Goal: Task Accomplishment & Management: Use online tool/utility

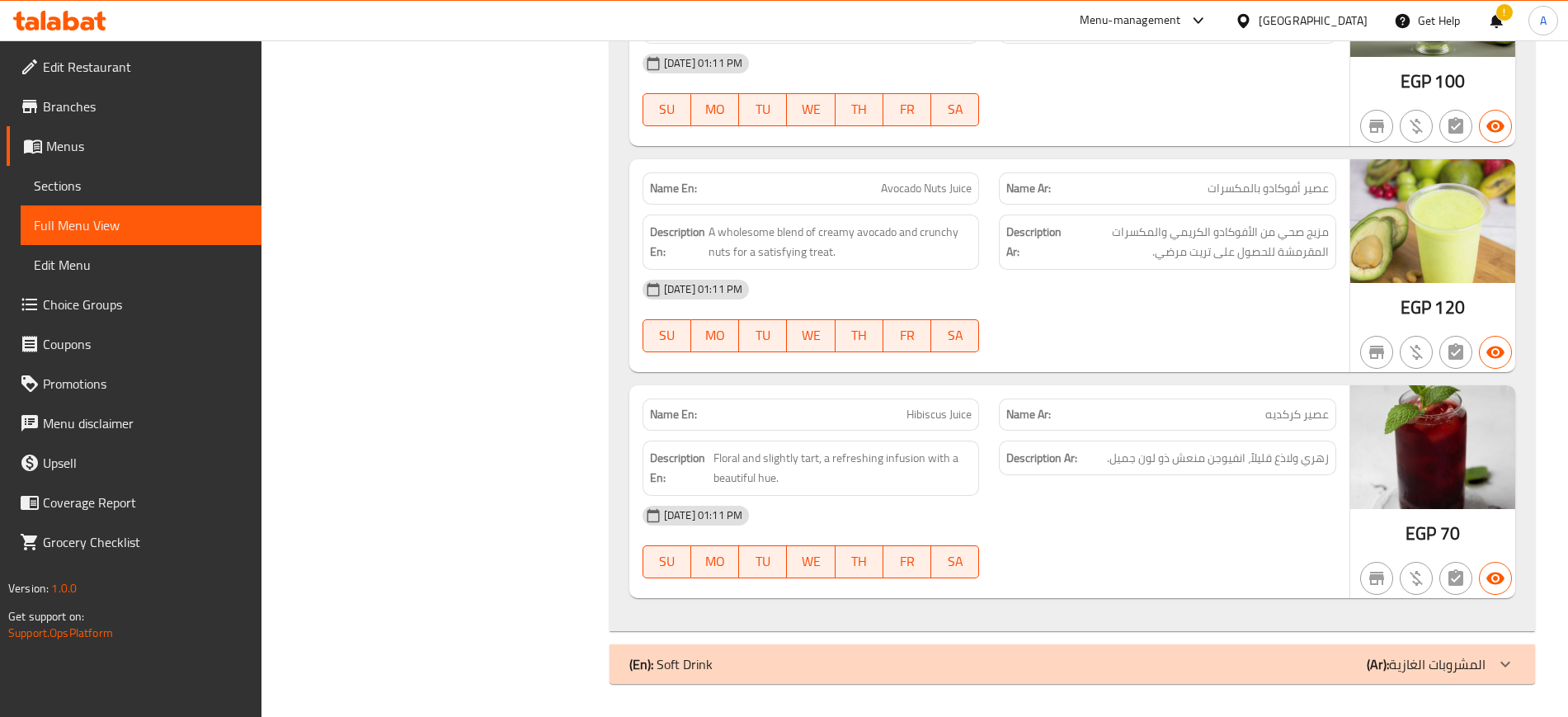
scroll to position [10654, 0]
click at [1339, 19] on div "[GEOGRAPHIC_DATA]" at bounding box center [1313, 20] width 109 height 18
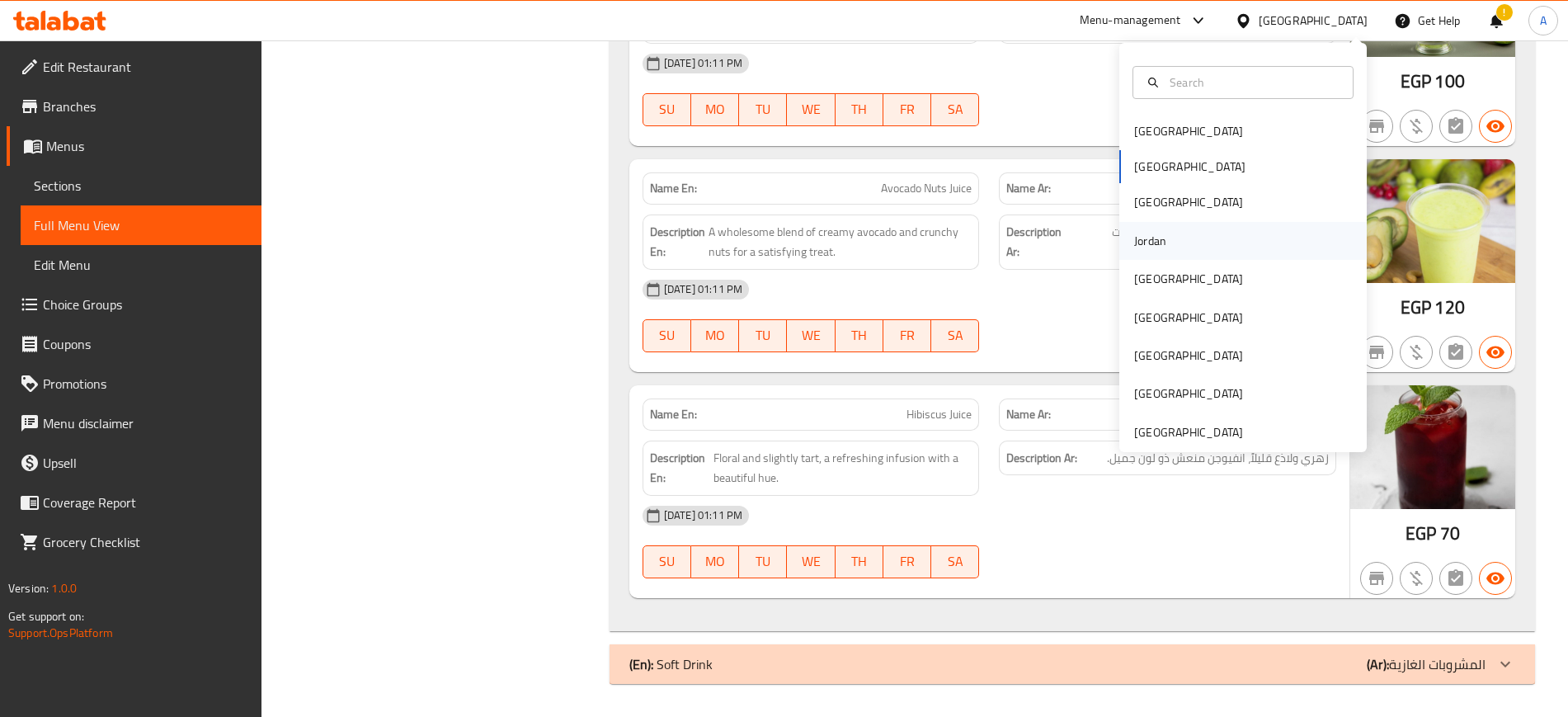
click at [1135, 232] on div "Jordan" at bounding box center [1151, 241] width 33 height 18
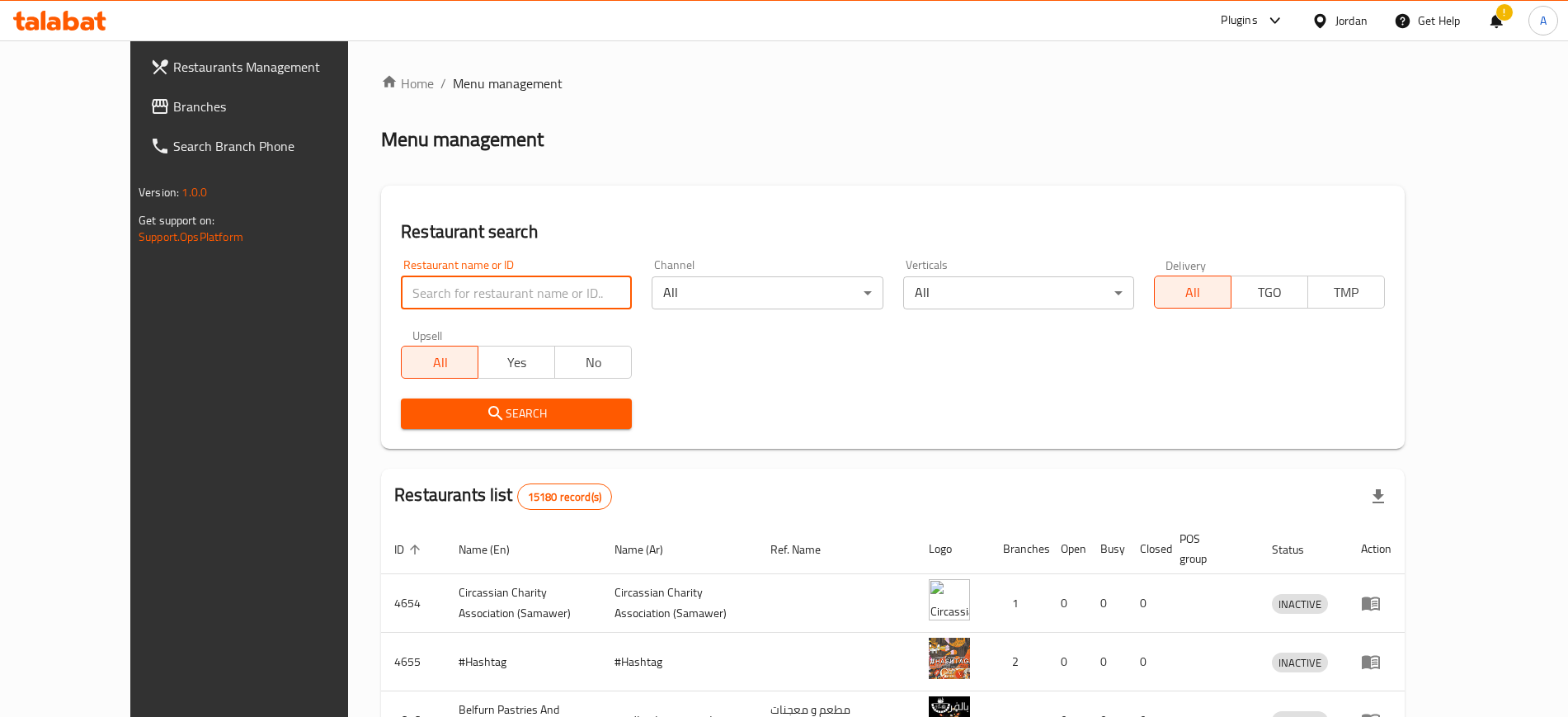
click at [461, 298] on input "search" at bounding box center [516, 293] width 231 height 33
paste input "We Smash Burger"
type input "We Smash Burger"
click button "Search" at bounding box center [516, 413] width 231 height 31
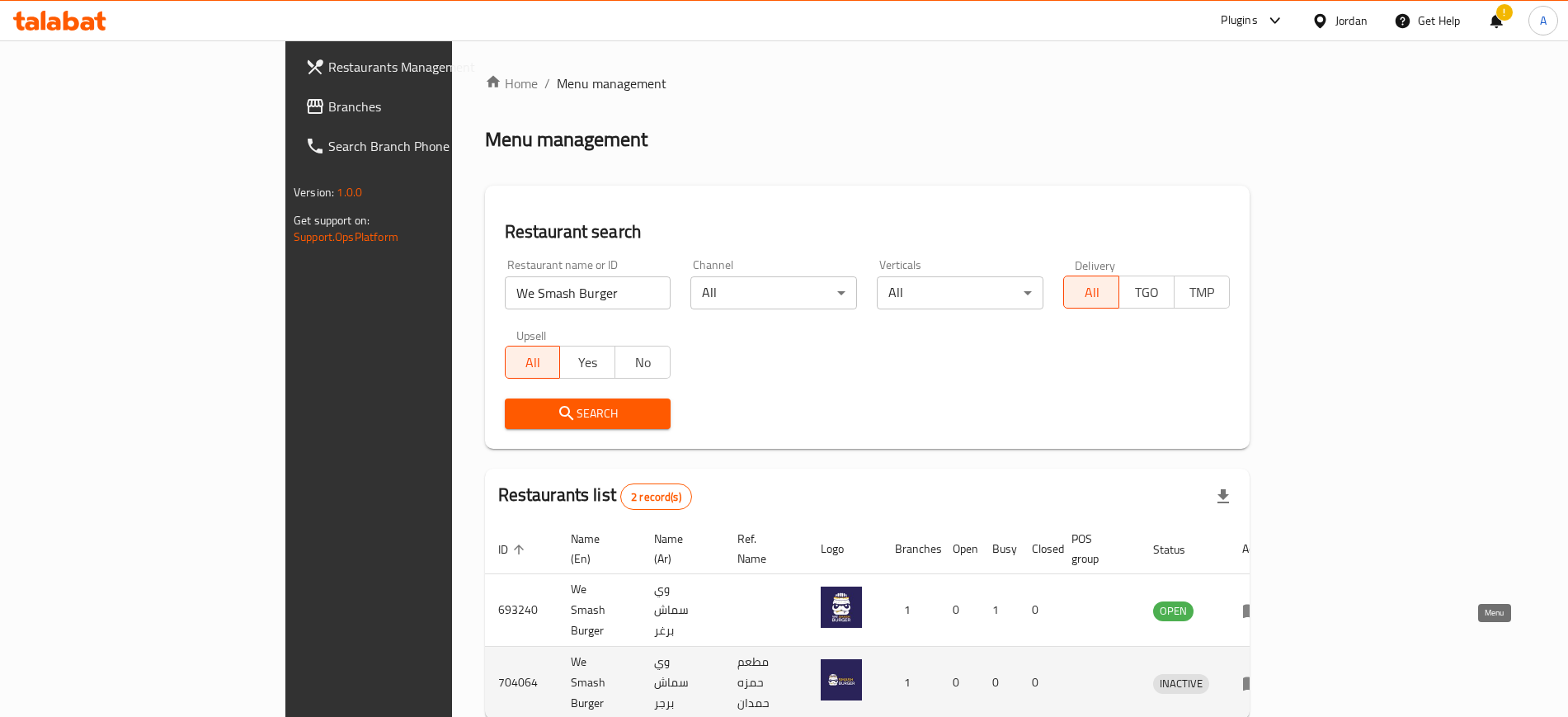
click at [1273, 673] on link "enhanced table" at bounding box center [1257, 683] width 31 height 20
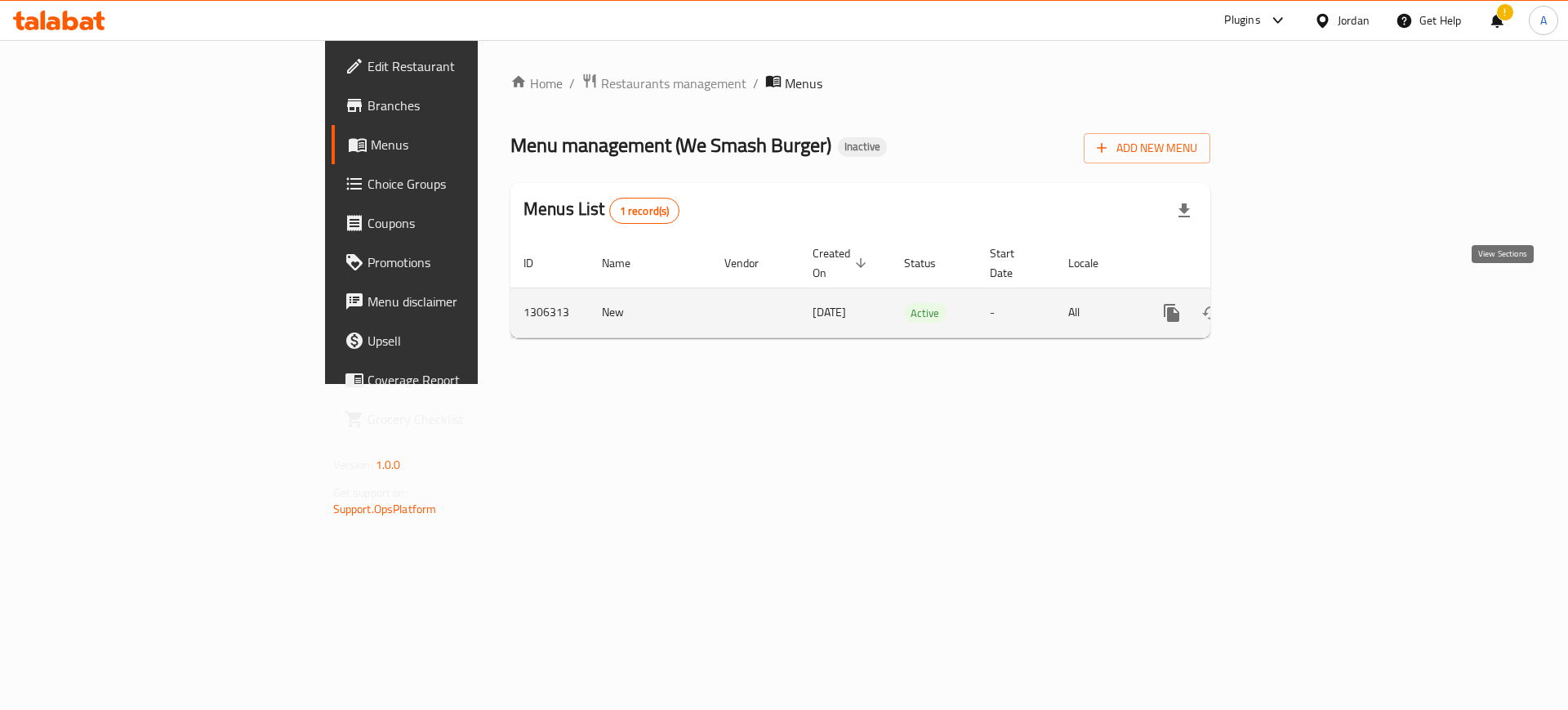
click at [1297, 305] on icon "enhanced table" at bounding box center [1290, 312] width 15 height 15
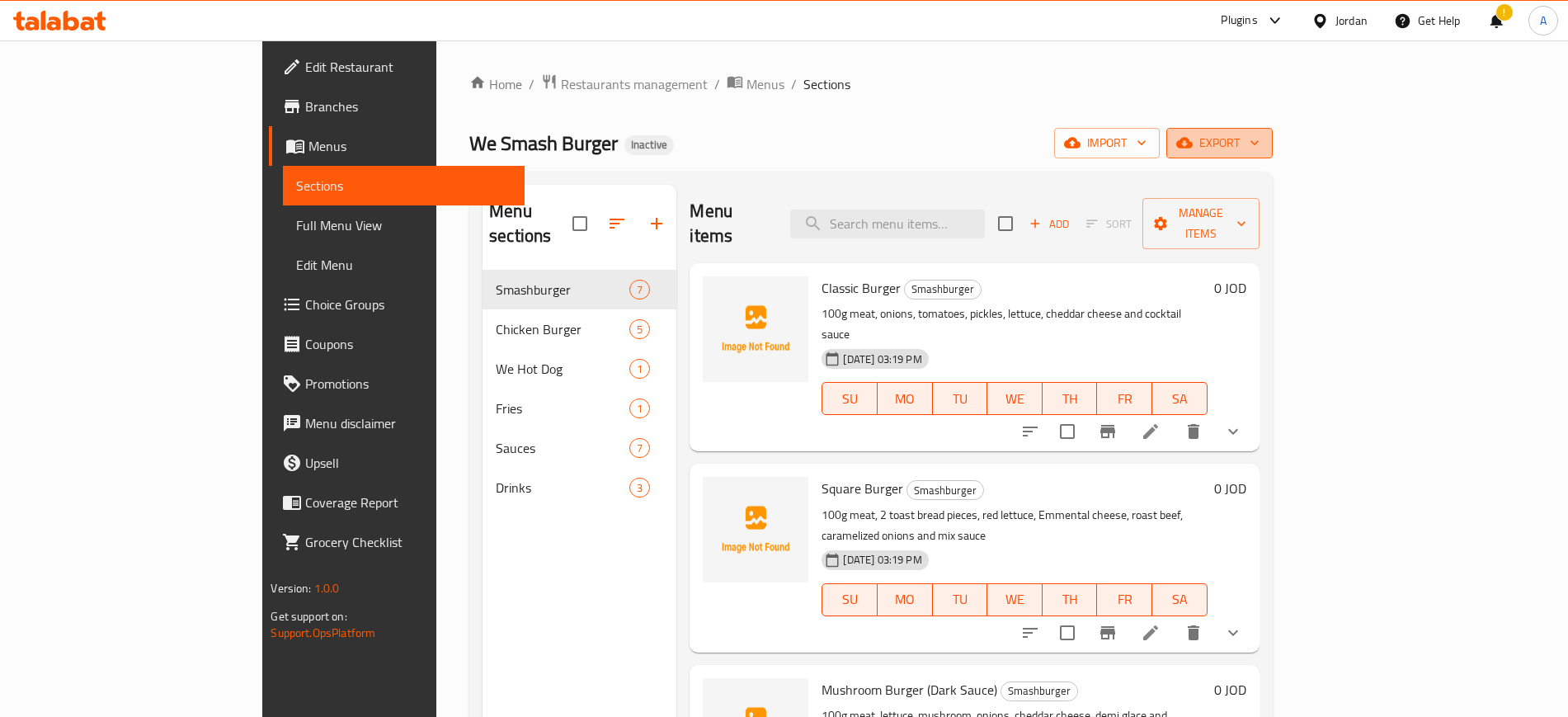
click at [1263, 149] on icon "button" at bounding box center [1254, 142] width 17 height 17
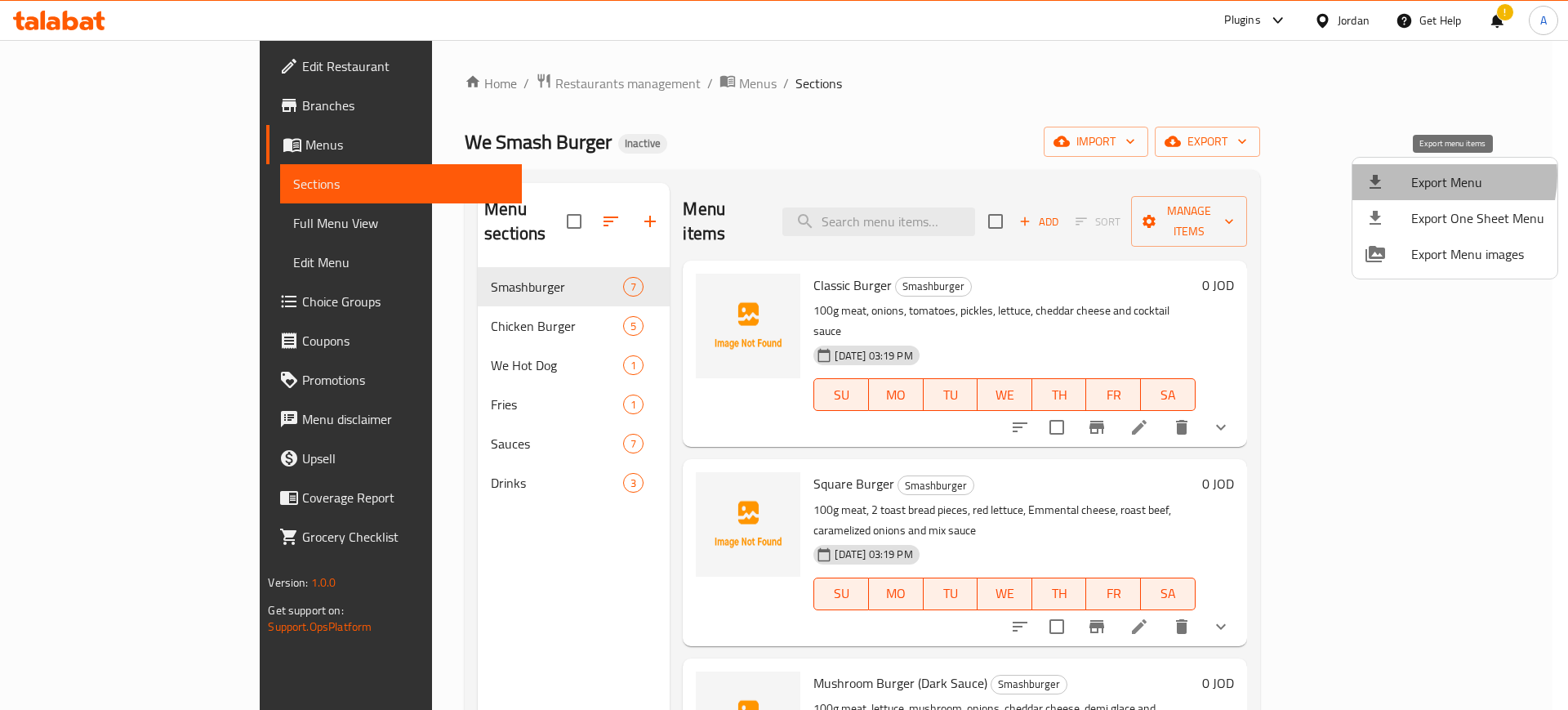
click at [1429, 176] on span "Export Menu" at bounding box center [1478, 182] width 133 height 20
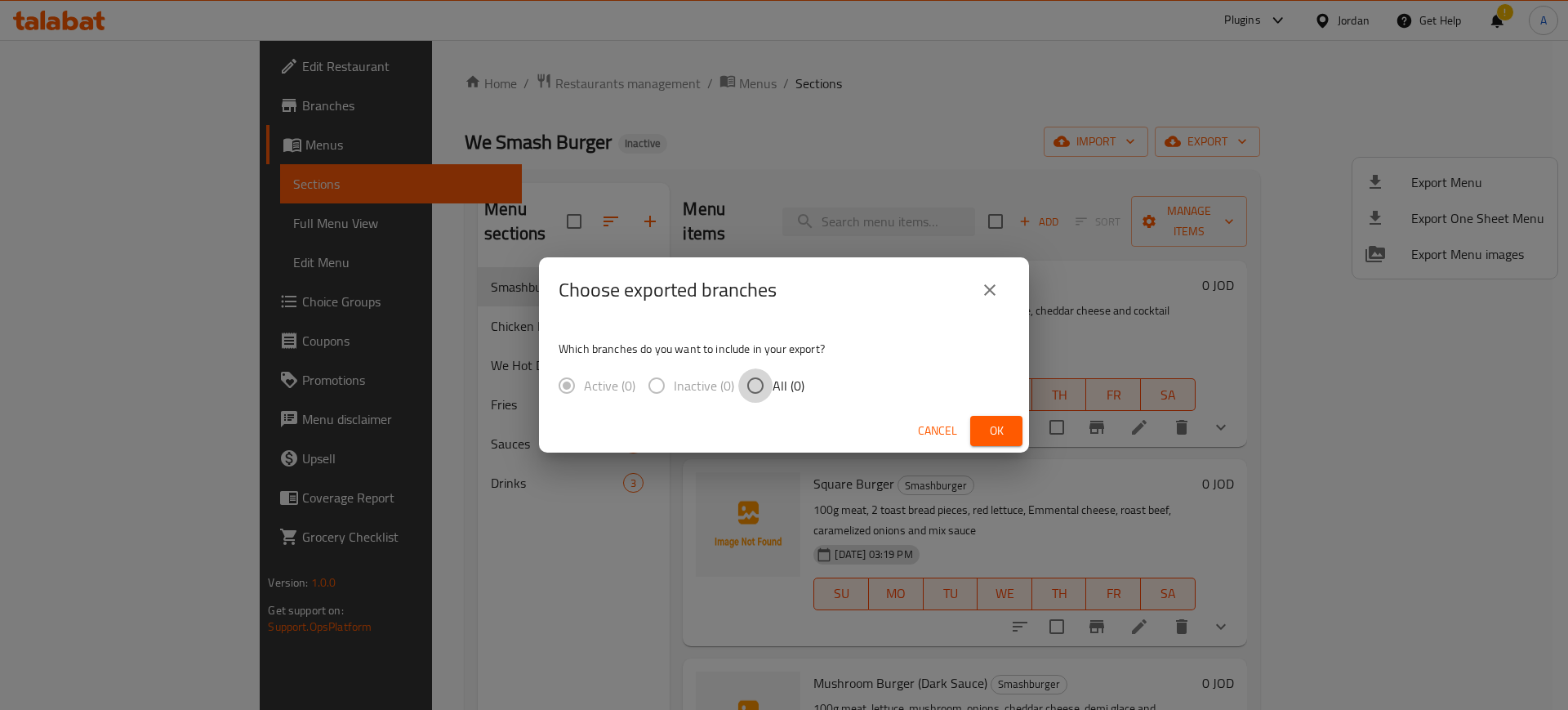
click at [751, 387] on input "All (0)" at bounding box center [754, 385] width 34 height 34
radio input "true"
click at [988, 434] on span "Ok" at bounding box center [996, 430] width 26 height 20
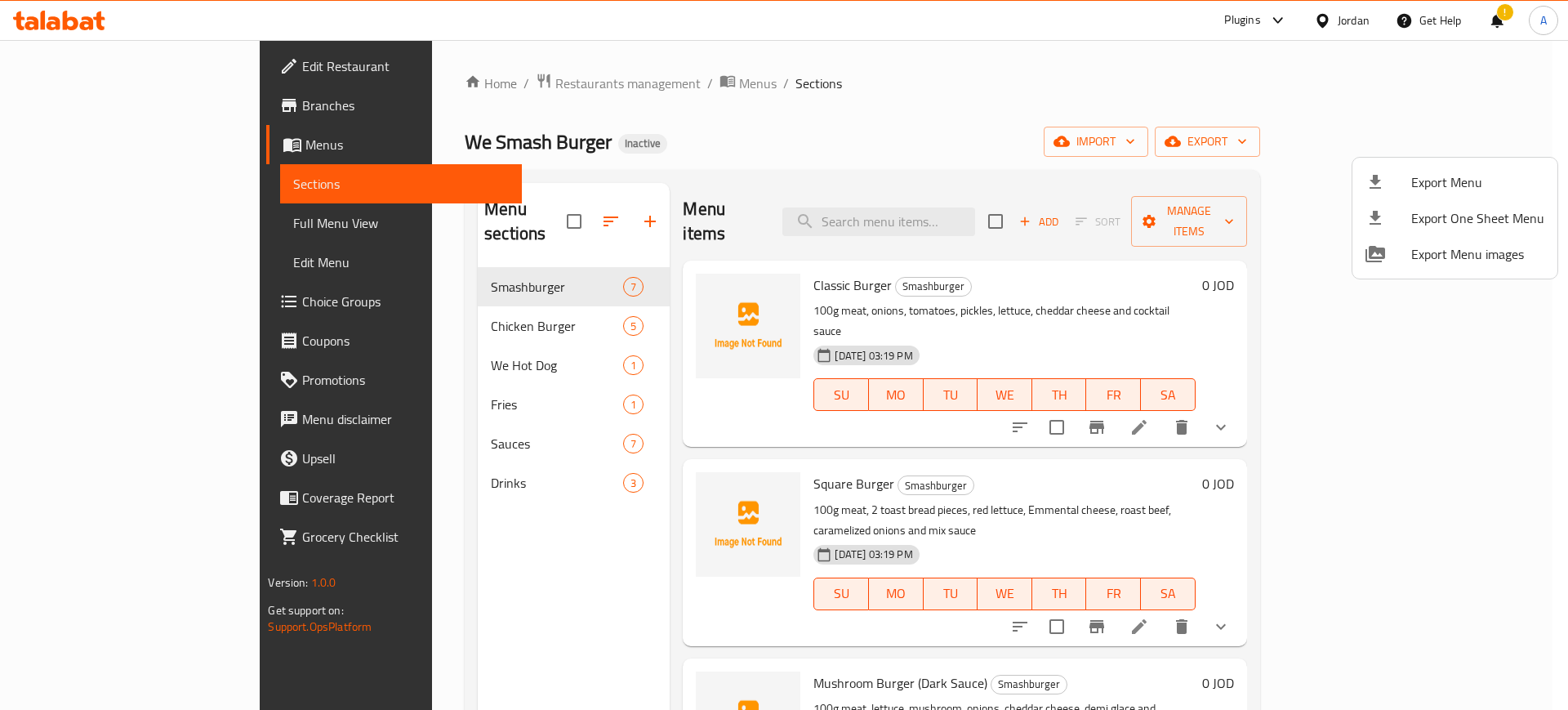
click at [66, 225] on div at bounding box center [784, 355] width 1568 height 710
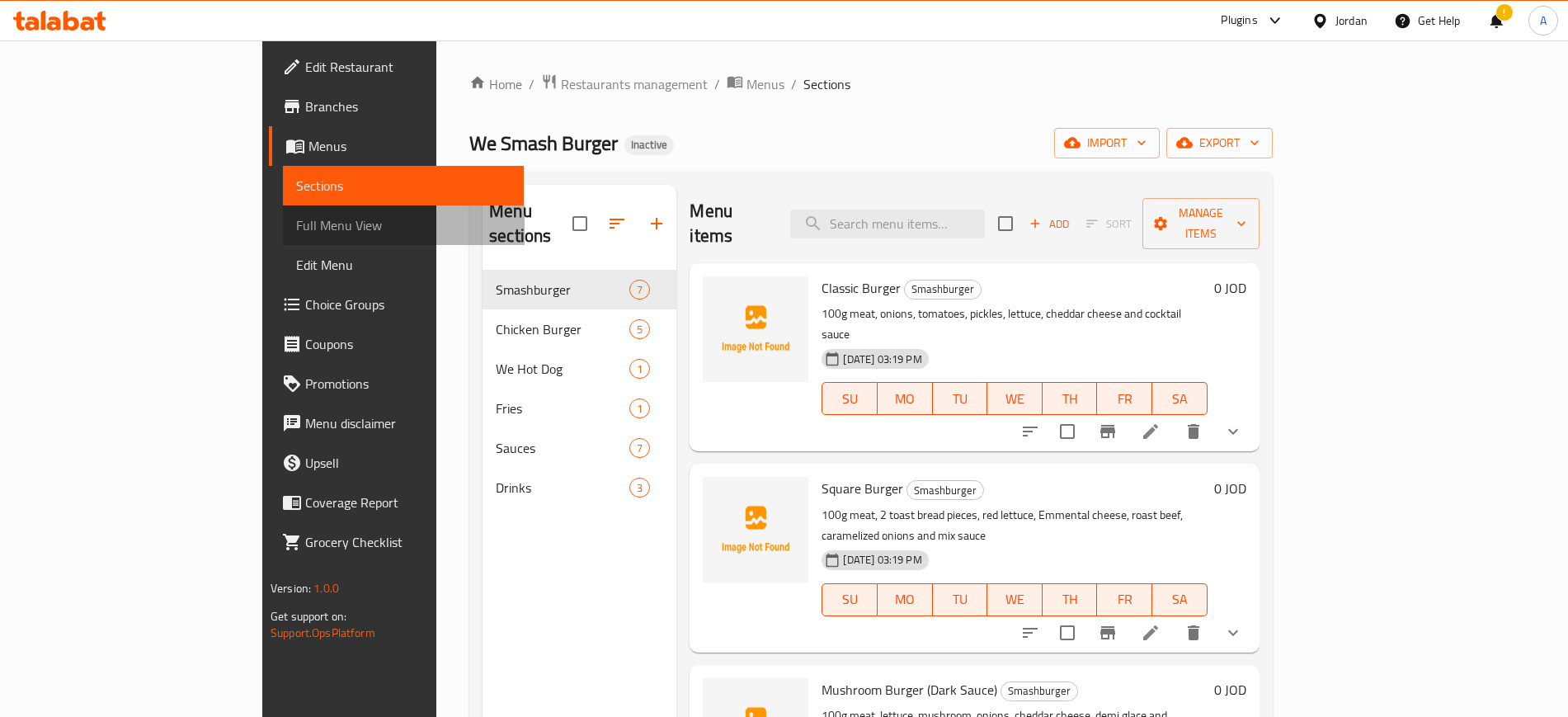
click at [296, 228] on span "Full Menu View" at bounding box center [403, 225] width 214 height 20
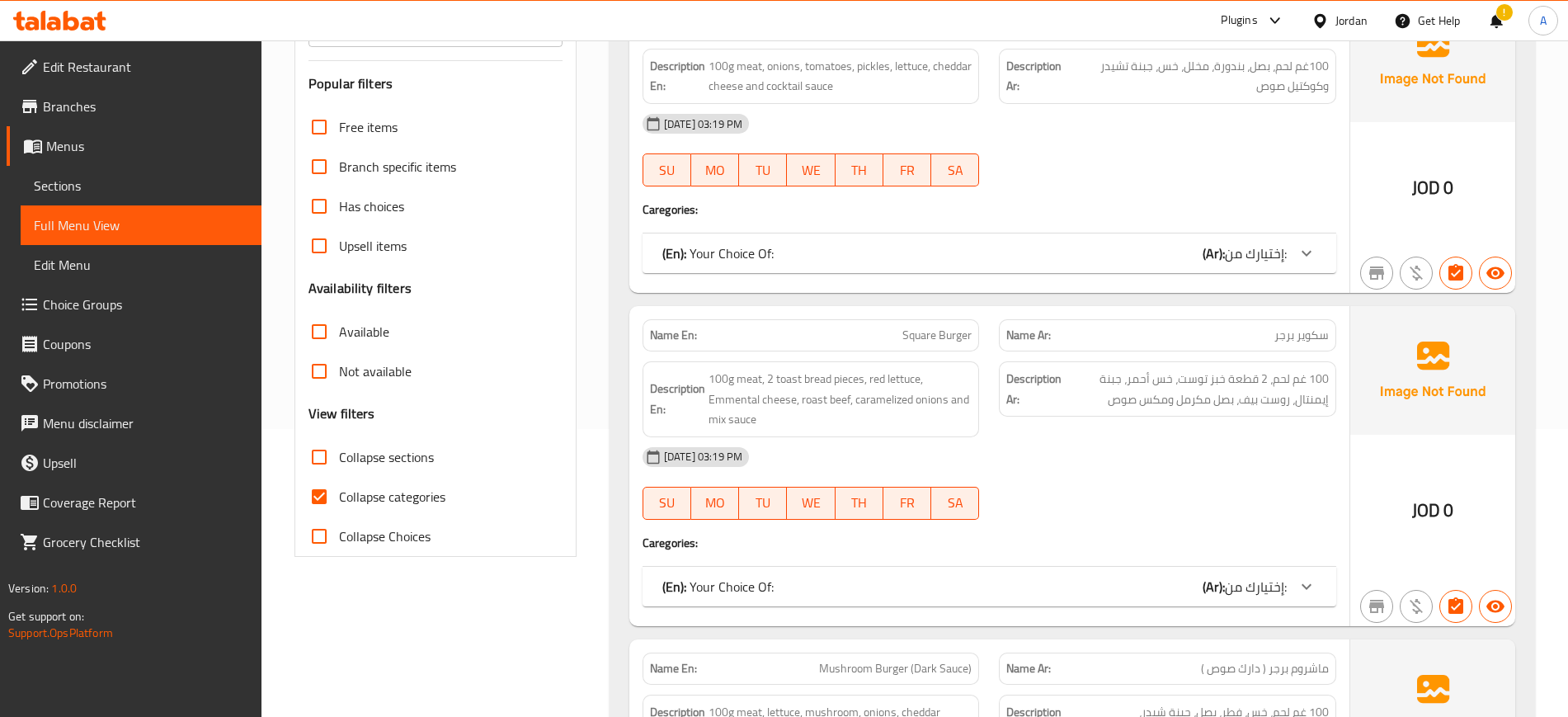
scroll to position [288, 0]
click at [316, 503] on input "Collapse categories" at bounding box center [319, 496] width 40 height 40
checkbox input "false"
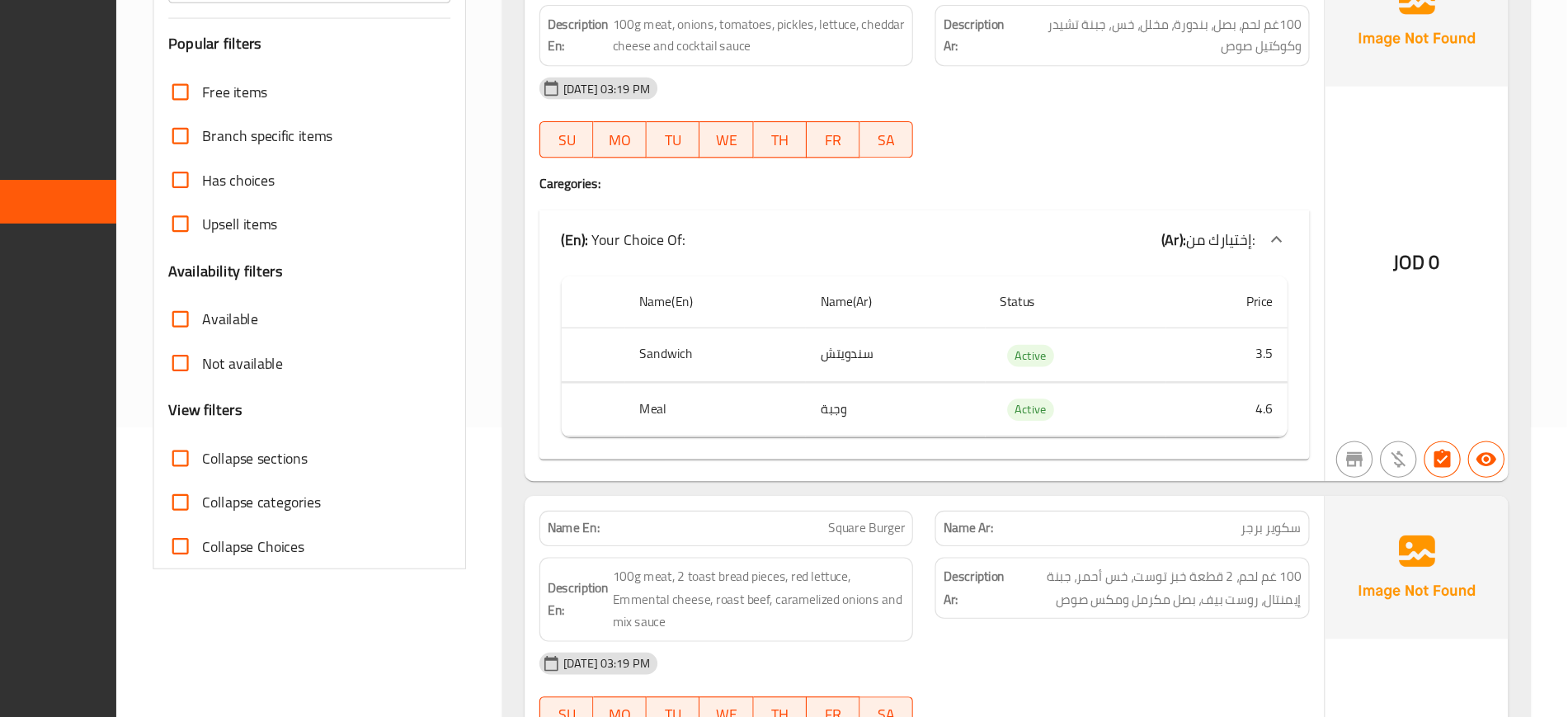
scroll to position [0, 0]
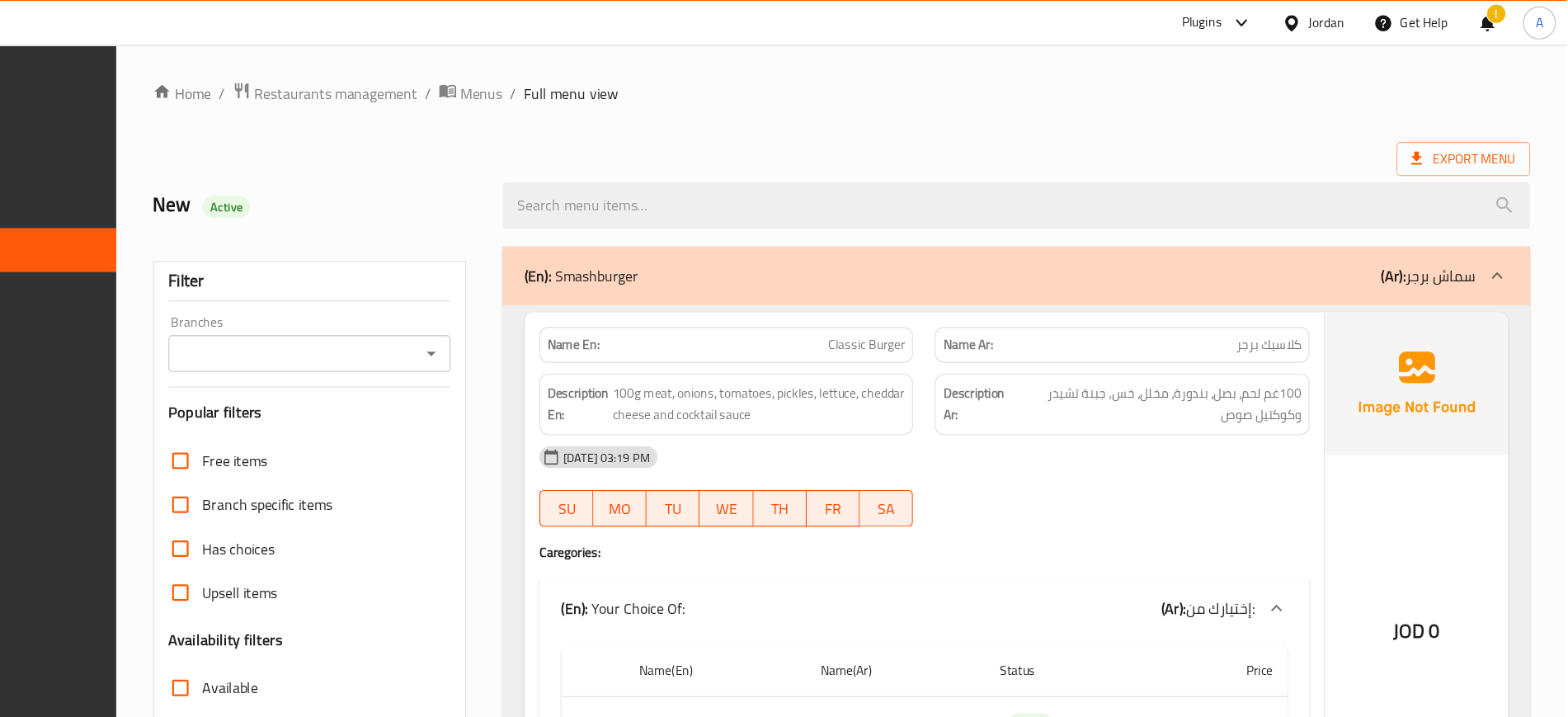
click at [700, 264] on div "(En): Smashburger (Ar): سماش برجر" at bounding box center [1072, 248] width 926 height 53
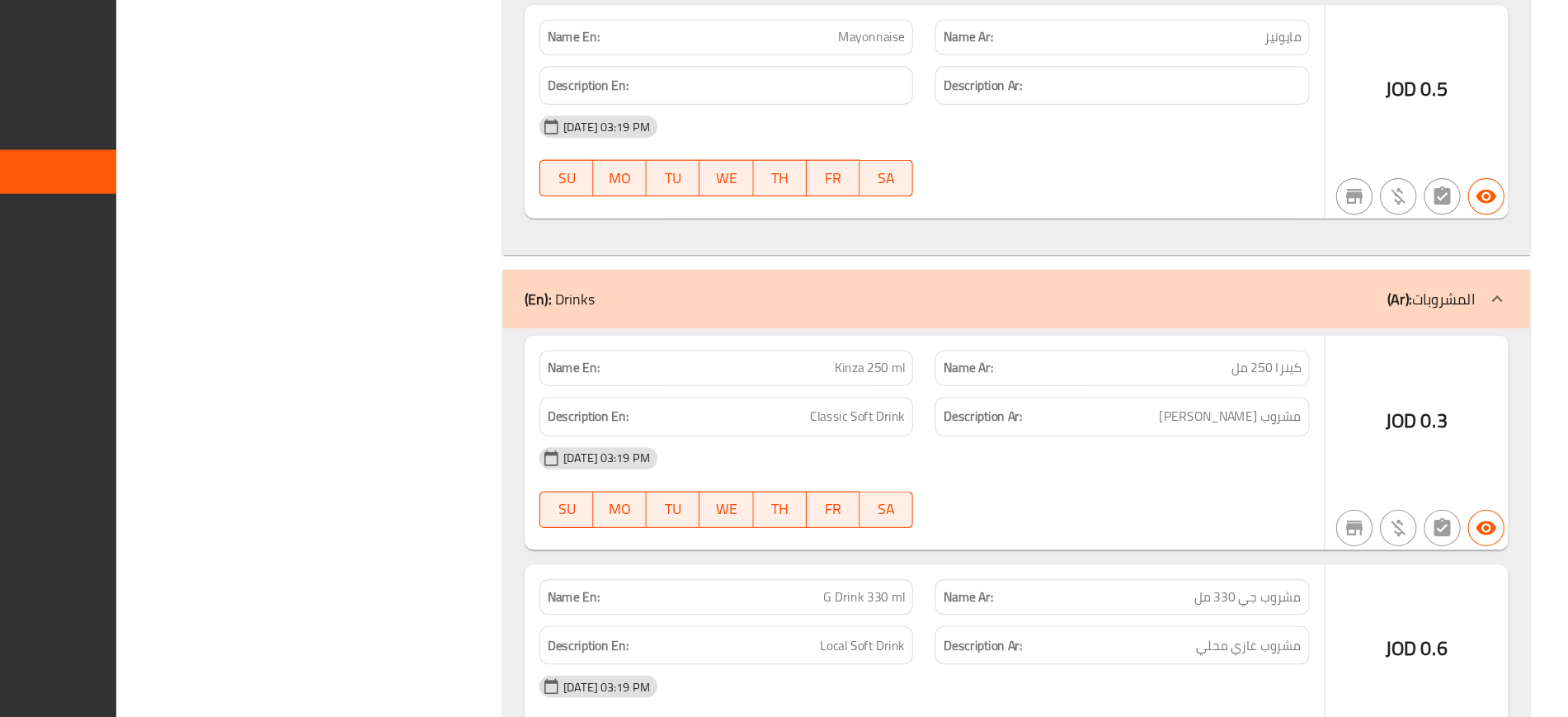
scroll to position [4966, 0]
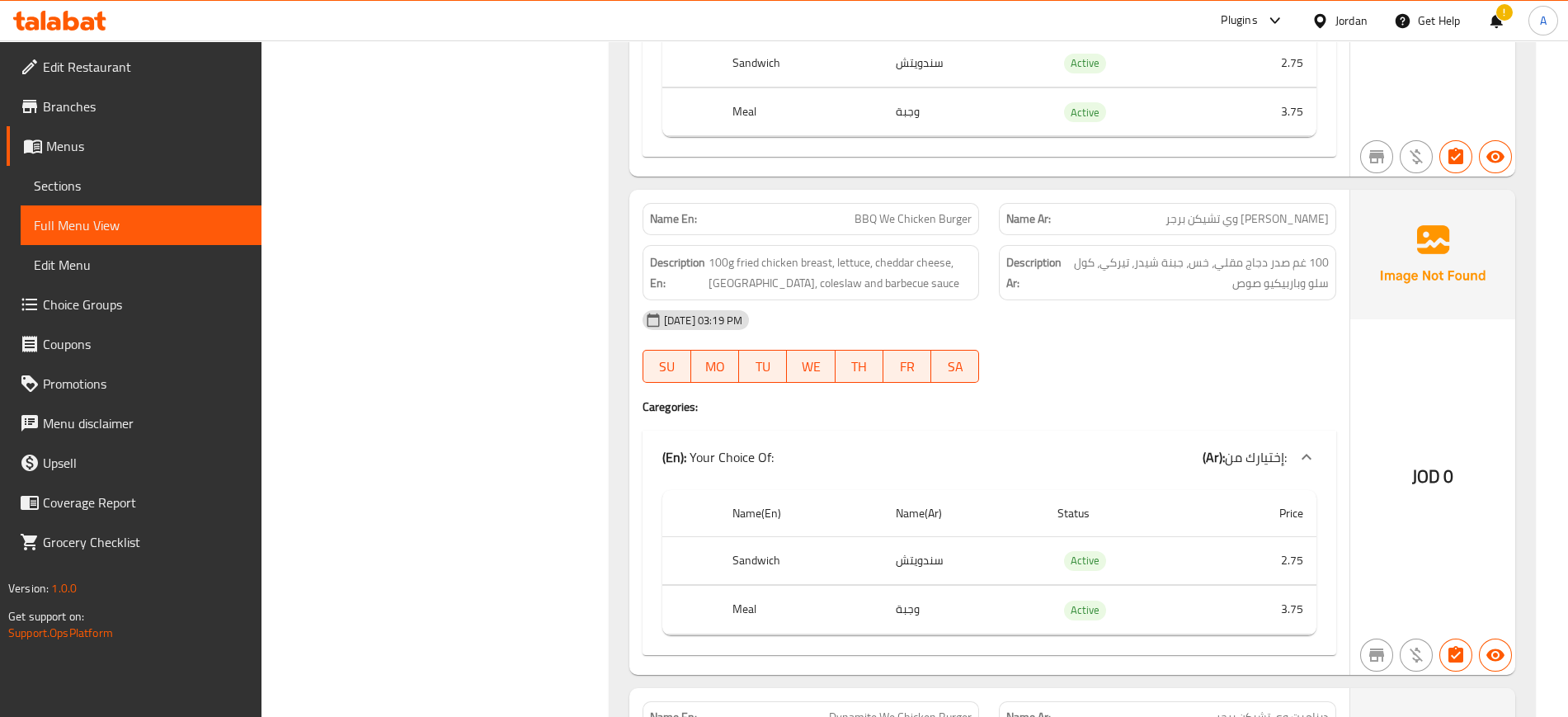
scroll to position [0, 0]
